Goal: Task Accomplishment & Management: Manage account settings

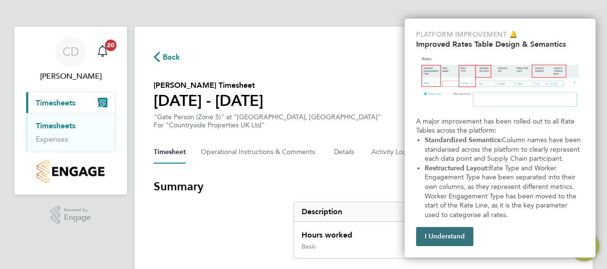
click at [449, 229] on button "I Understand" at bounding box center [444, 236] width 57 height 19
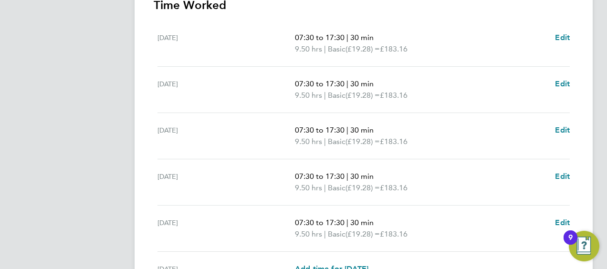
scroll to position [286, 0]
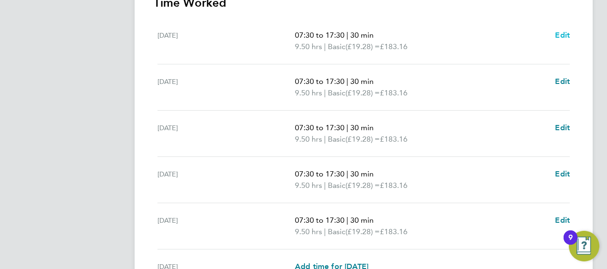
click at [562, 35] on span "Edit" at bounding box center [562, 35] width 15 height 9
select select "30"
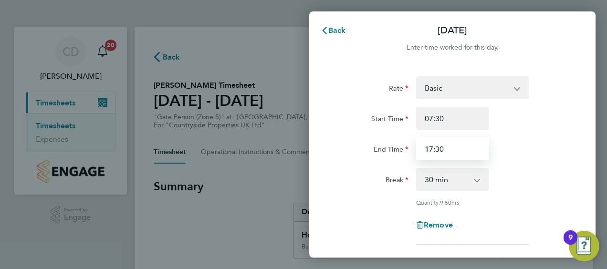
click at [453, 153] on input "17:30" at bounding box center [452, 148] width 72 height 23
type input "17:00"
click at [546, 149] on div "End Time 17:00" at bounding box center [452, 148] width 240 height 23
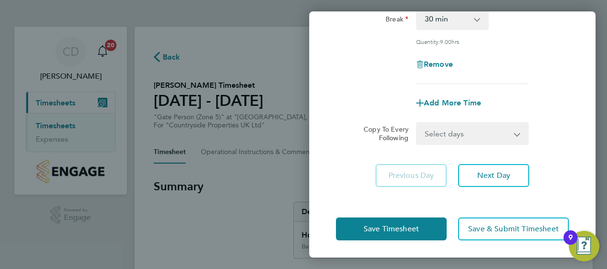
scroll to position [162, 0]
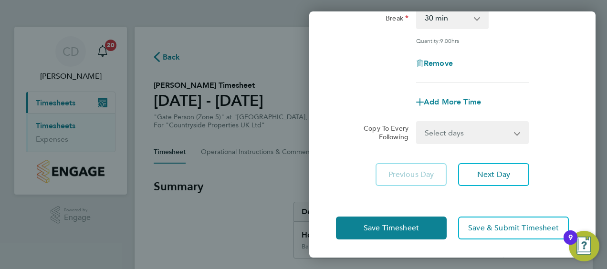
click at [514, 131] on select "Select days Day Weekday (Mon-Fri) Weekend (Sat-Sun) Tuesday Wednesday Thursday …" at bounding box center [467, 132] width 100 height 21
click at [478, 131] on select "Select days Day Weekday (Mon-Fri) Weekend (Sat-Sun) Tuesday Wednesday Thursday …" at bounding box center [467, 132] width 100 height 21
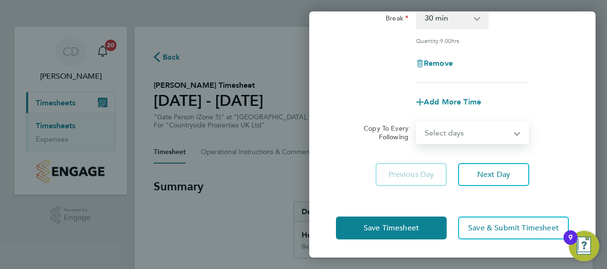
select select "WEEKDAY"
click at [417, 122] on select "Select days Day Weekday (Mon-Fri) Weekend (Sat-Sun) Tuesday Wednesday Thursday …" at bounding box center [467, 132] width 100 height 21
select select "2025-08-24"
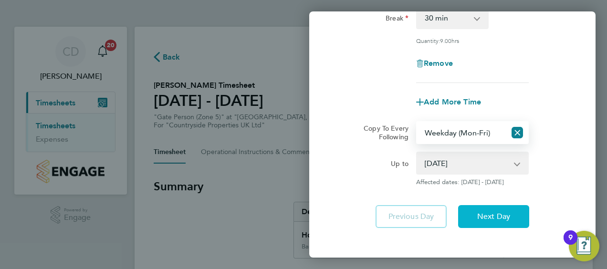
click at [499, 205] on button "Next Day" at bounding box center [493, 216] width 71 height 23
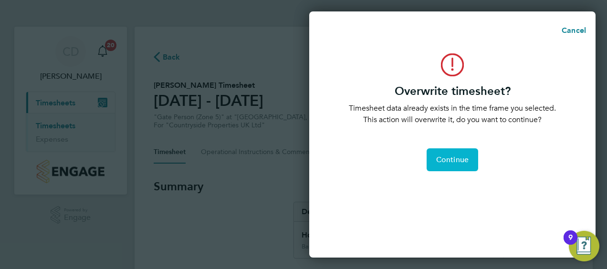
click at [468, 159] on button "Continue" at bounding box center [451, 159] width 51 height 23
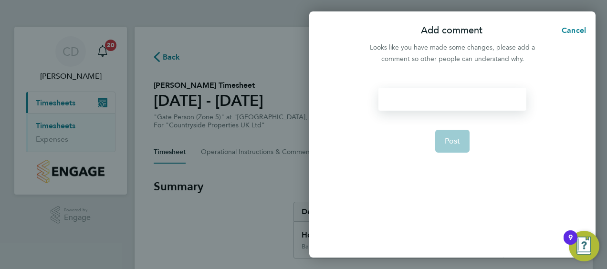
click at [446, 90] on div at bounding box center [451, 99] width 147 height 23
click at [453, 144] on span "Post" at bounding box center [452, 141] width 16 height 10
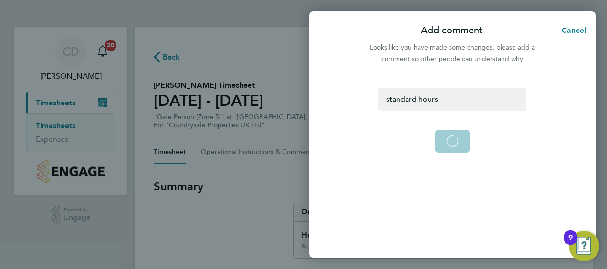
select select "0: null"
select select "30"
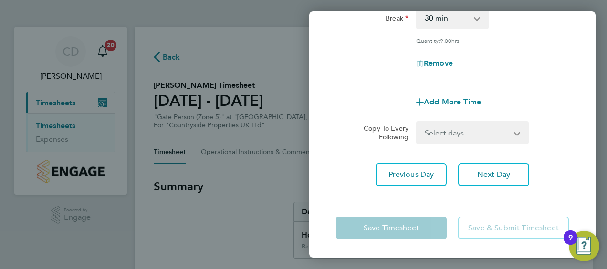
click at [561, 166] on div "Previous Day Next Day" at bounding box center [452, 174] width 233 height 23
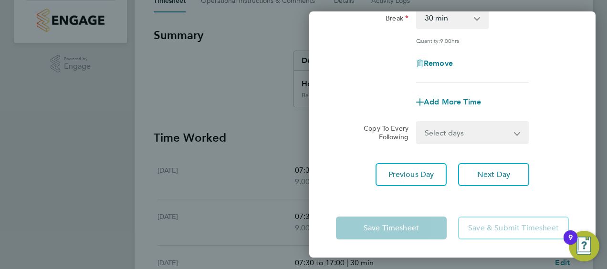
scroll to position [153, 0]
click at [557, 178] on div "Previous Day Next Day" at bounding box center [452, 174] width 233 height 23
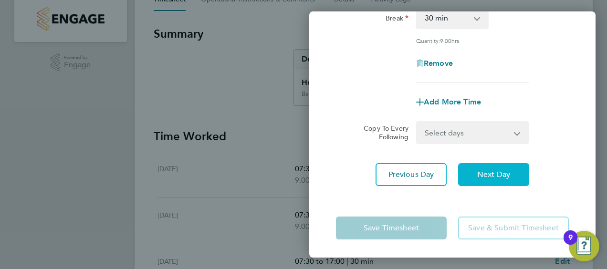
click at [494, 165] on button "Next Day" at bounding box center [493, 174] width 71 height 23
select select "30"
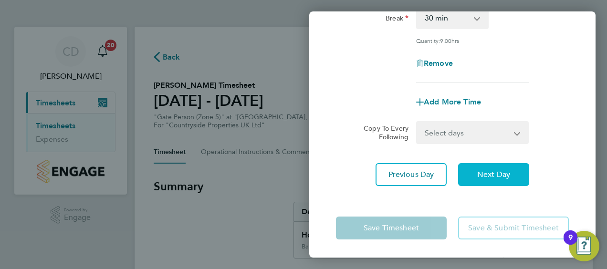
click at [492, 174] on span "Next Day" at bounding box center [493, 175] width 33 height 10
select select "30"
click at [492, 174] on span "Next Day" at bounding box center [493, 175] width 33 height 10
select select "30"
click at [492, 174] on span "Next Day" at bounding box center [493, 175] width 33 height 10
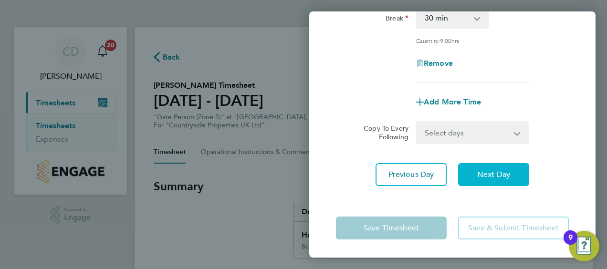
select select "30"
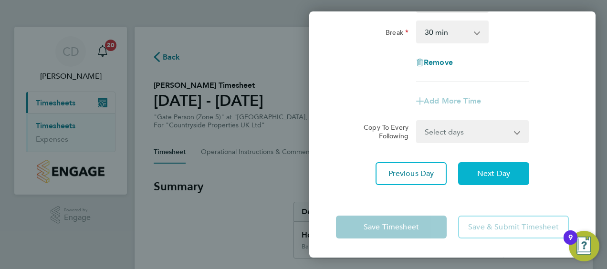
scroll to position [147, 0]
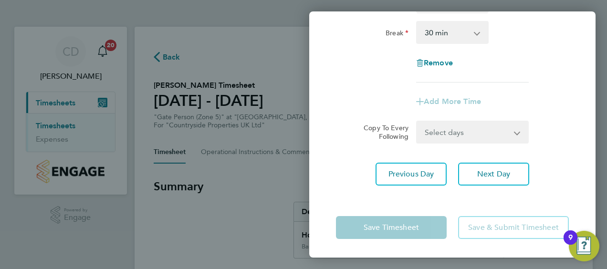
click at [555, 140] on div "Copy To Every Following Select days Sunday" at bounding box center [452, 132] width 240 height 23
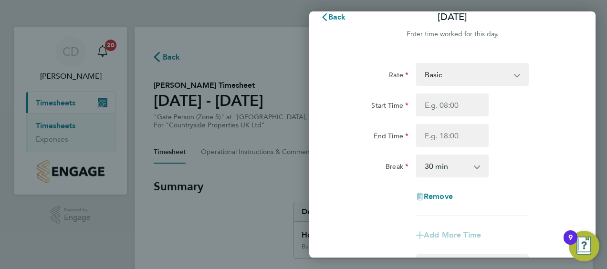
scroll to position [0, 0]
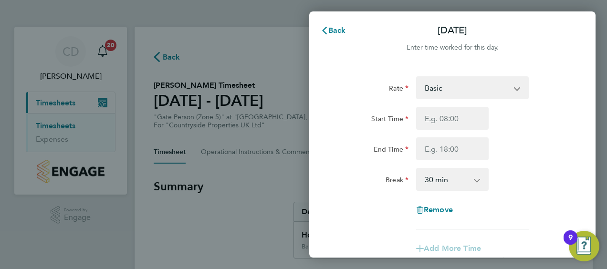
click at [551, 205] on div "Remove" at bounding box center [452, 209] width 240 height 23
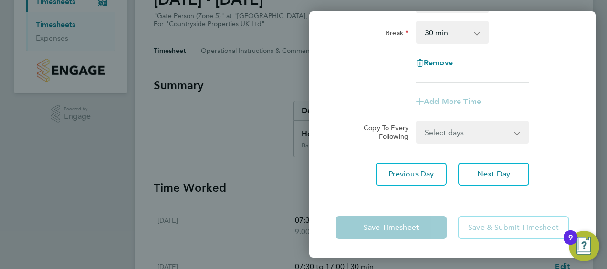
scroll to position [134, 0]
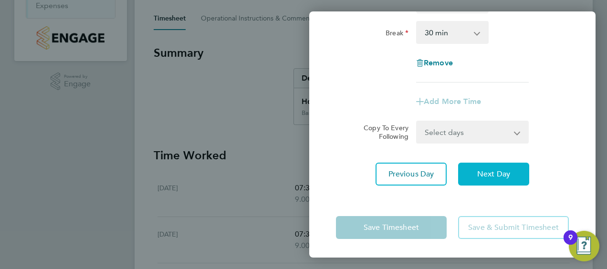
click at [492, 168] on button "Next Day" at bounding box center [493, 174] width 71 height 23
select select "30"
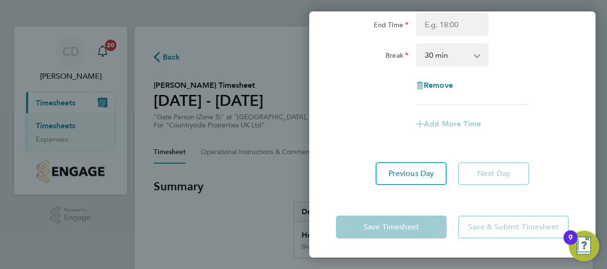
scroll to position [124, 0]
click at [532, 129] on div "Add More Time" at bounding box center [452, 124] width 240 height 23
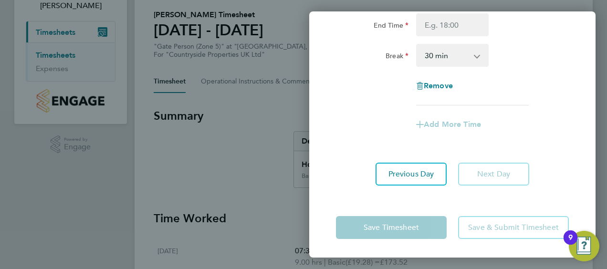
scroll to position [95, 0]
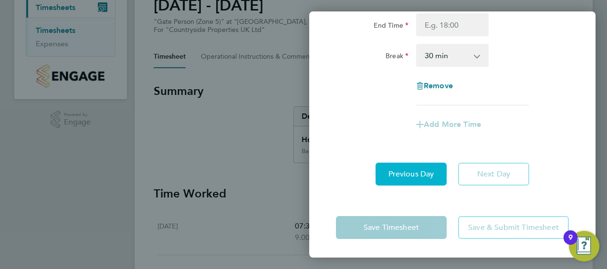
click at [418, 178] on button "Previous Day" at bounding box center [410, 174] width 71 height 23
select select "30"
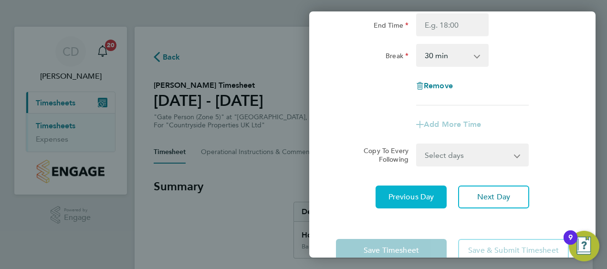
click at [418, 193] on span "Previous Day" at bounding box center [411, 197] width 46 height 10
select select "30"
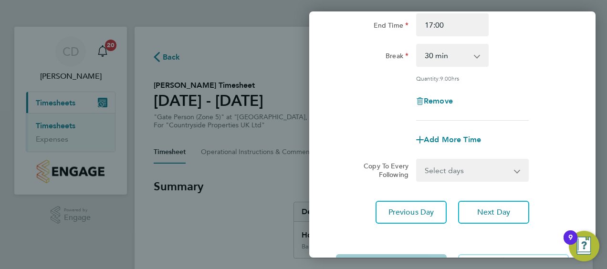
click at [527, 130] on div "Add More Time" at bounding box center [452, 139] width 240 height 23
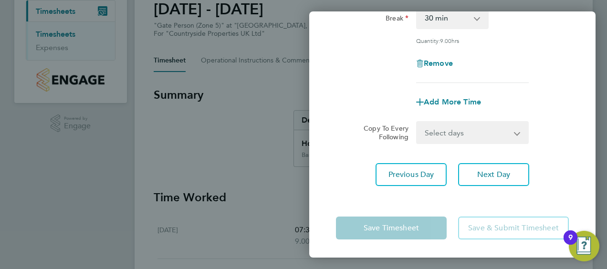
scroll to position [95, 0]
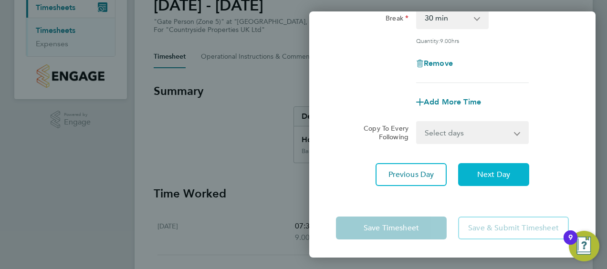
click at [484, 178] on button "Next Day" at bounding box center [493, 174] width 71 height 23
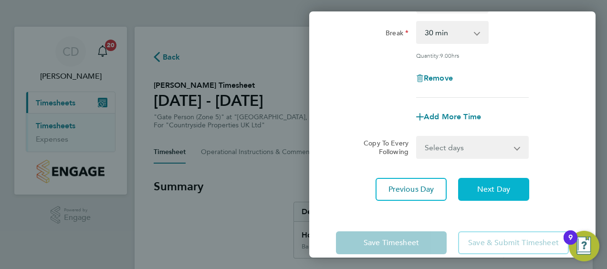
select select "30"
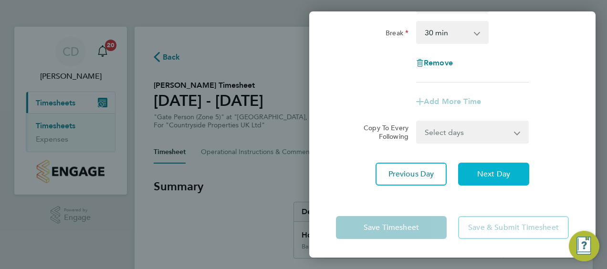
click at [484, 178] on button "Next Day" at bounding box center [493, 174] width 71 height 23
select select "30"
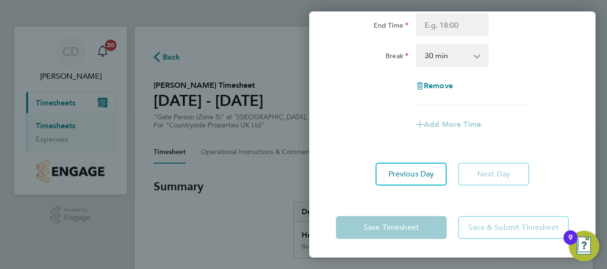
click at [514, 224] on app-form-button "Save & Submit Timesheet" at bounding box center [510, 227] width 116 height 23
click at [255, 51] on div "Back Sun 24 Aug Enter time worked for this day. Rate Basic Start Time End Time …" at bounding box center [303, 134] width 607 height 269
click at [531, 163] on div "Previous Day Next Day" at bounding box center [452, 174] width 233 height 23
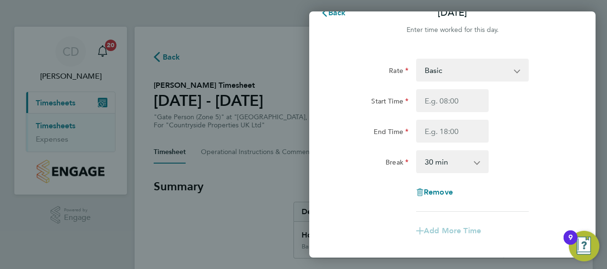
scroll to position [19, 0]
click at [327, 13] on icon "button" at bounding box center [324, 12] width 8 height 8
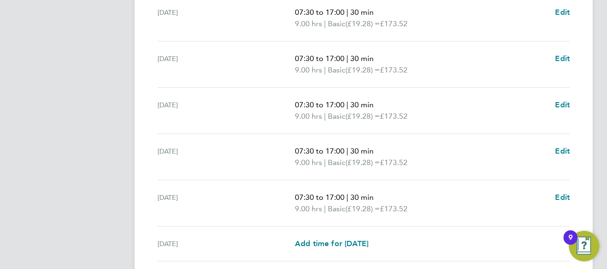
scroll to position [418, 0]
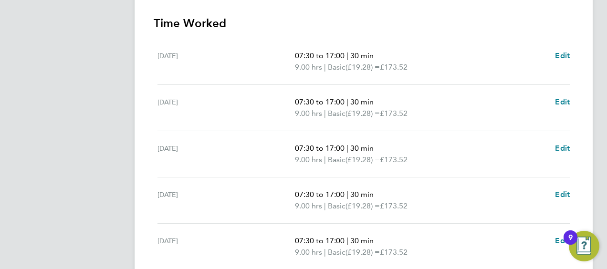
scroll to position [285, 0]
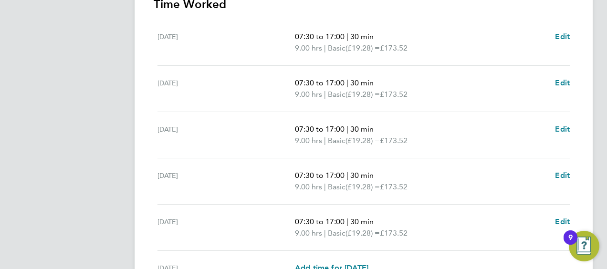
click at [468, 144] on p "9.00 hrs | Basic (£19.28) = £173.52" at bounding box center [421, 140] width 252 height 11
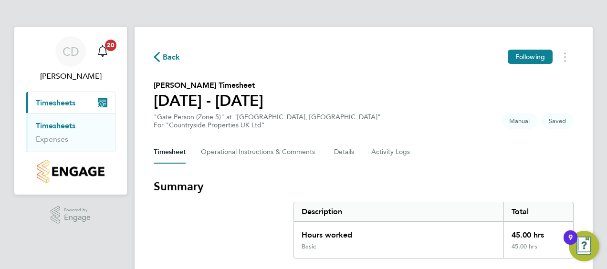
click at [478, 154] on div "Timesheet Operational Instructions & Comments Details Activity Logs" at bounding box center [364, 152] width 420 height 23
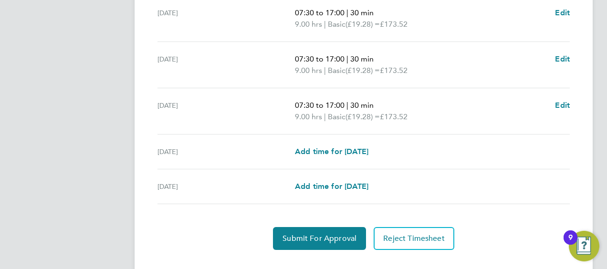
scroll to position [418, 0]
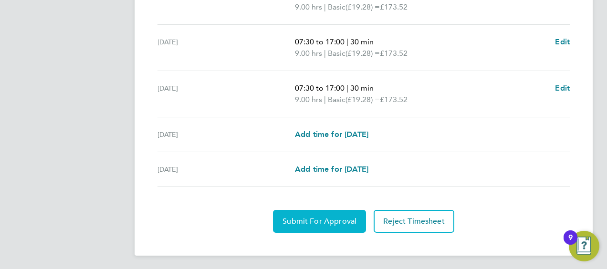
click at [334, 223] on span "Submit For Approval" at bounding box center [319, 221] width 74 height 10
click at [334, 216] on span "Approve Timesheet" at bounding box center [319, 221] width 70 height 10
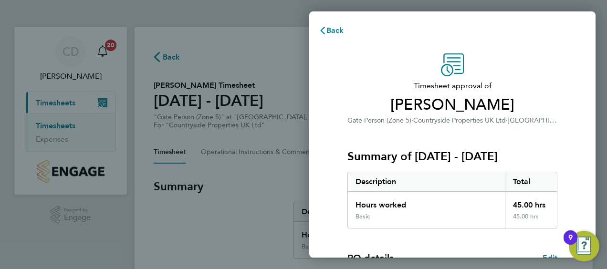
click at [567, 153] on div "Timesheet approval of [PERSON_NAME] Gate Person (Zone 5) · Countryside Properti…" at bounding box center [452, 243] width 233 height 381
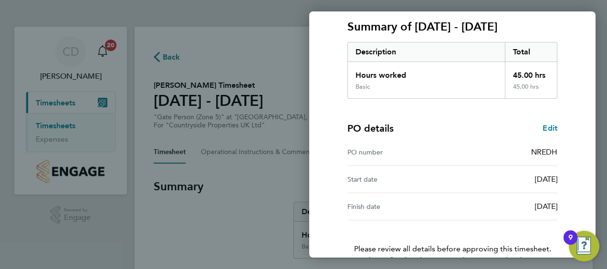
scroll to position [187, 0]
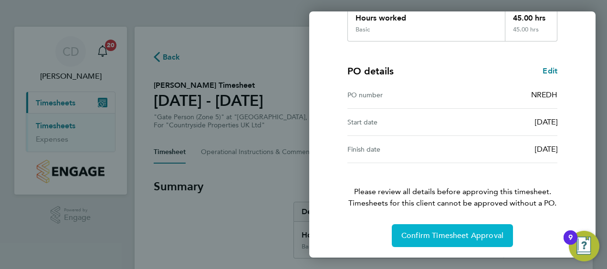
click at [464, 237] on span "Confirm Timesheet Approval" at bounding box center [452, 236] width 102 height 10
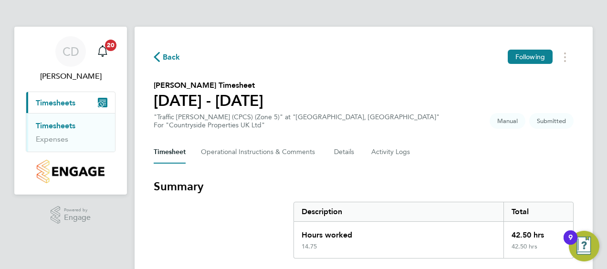
click at [525, 181] on h3 "Summary" at bounding box center [364, 186] width 420 height 15
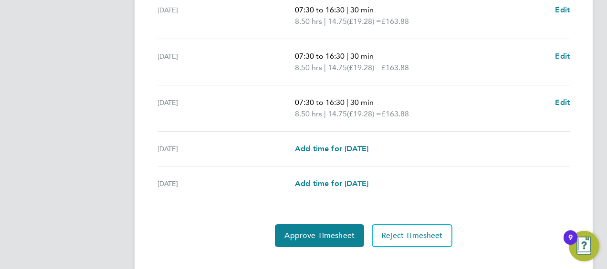
scroll to position [418, 0]
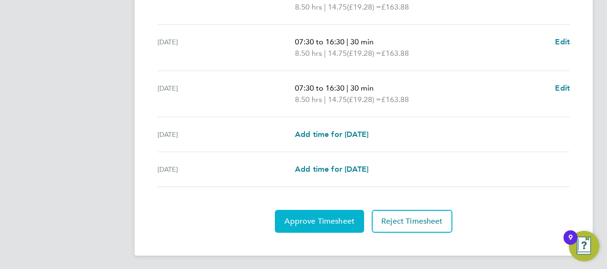
click at [319, 221] on span "Approve Timesheet" at bounding box center [319, 221] width 70 height 10
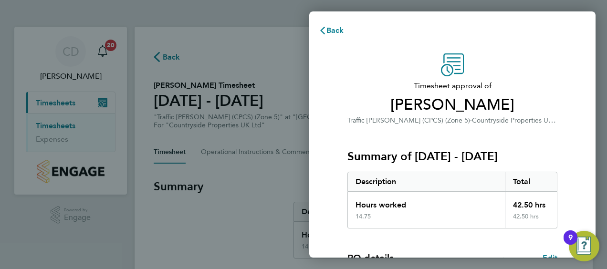
click at [491, 134] on div "Summary of 18 - 24 Aug 2025 Description Total Hours worked 42.50 hrs 14.75 42.5…" at bounding box center [452, 177] width 210 height 103
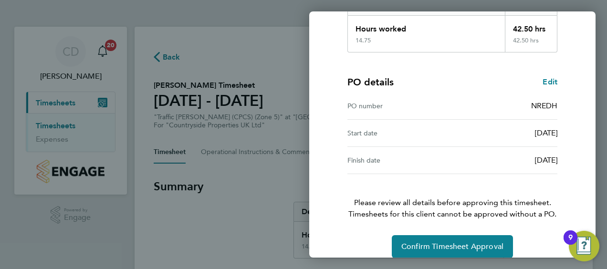
scroll to position [187, 0]
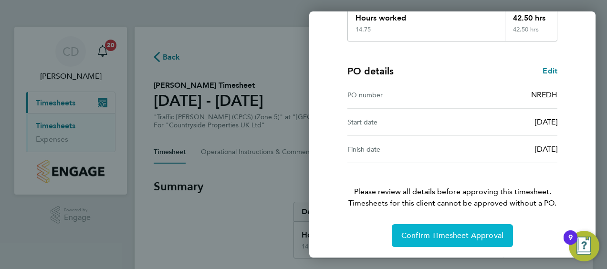
click at [449, 234] on span "Confirm Timesheet Approval" at bounding box center [452, 236] width 102 height 10
